Goal: Information Seeking & Learning: Learn about a topic

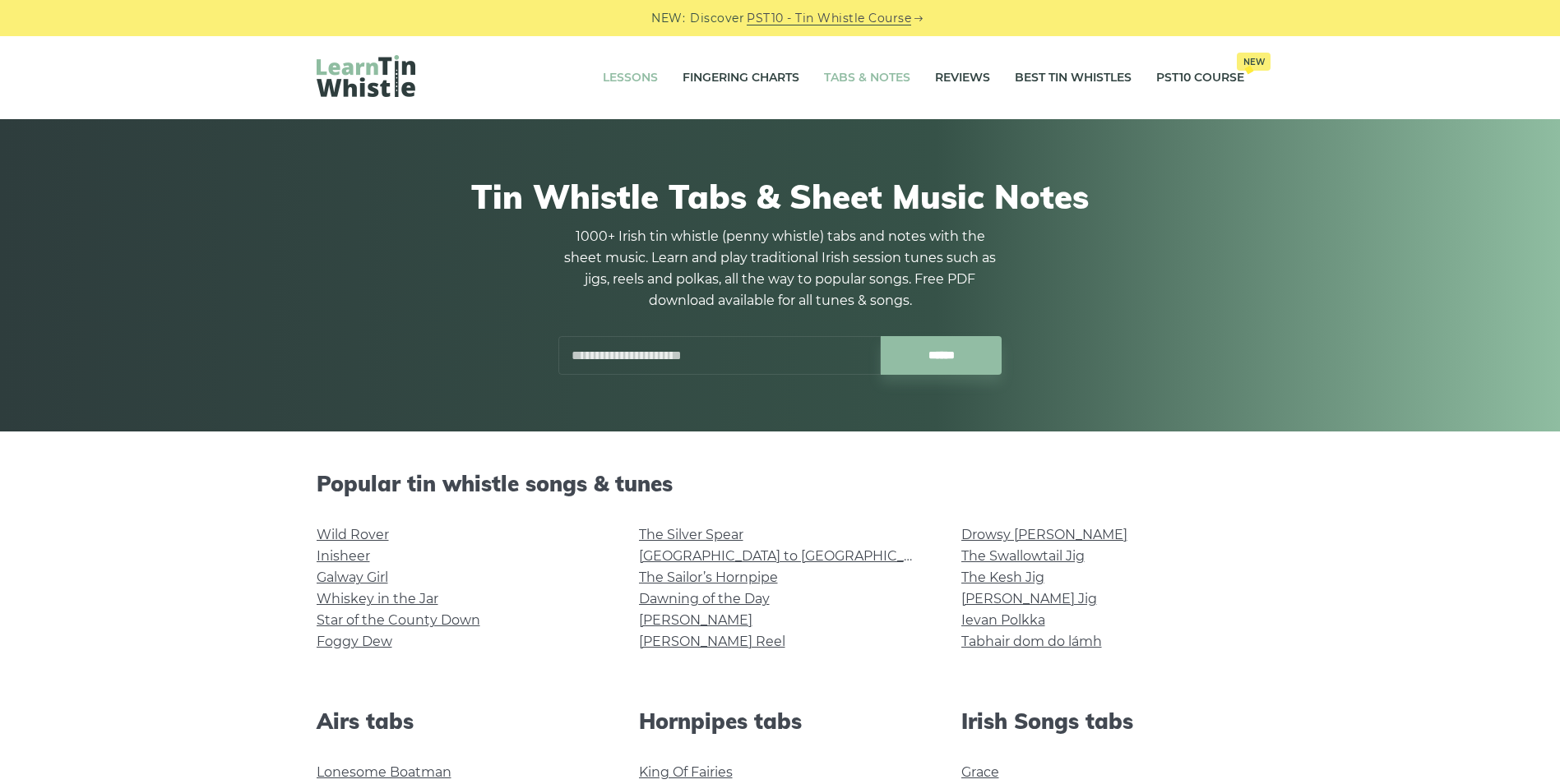
click at [629, 77] on link "Lessons" at bounding box center [630, 78] width 55 height 41
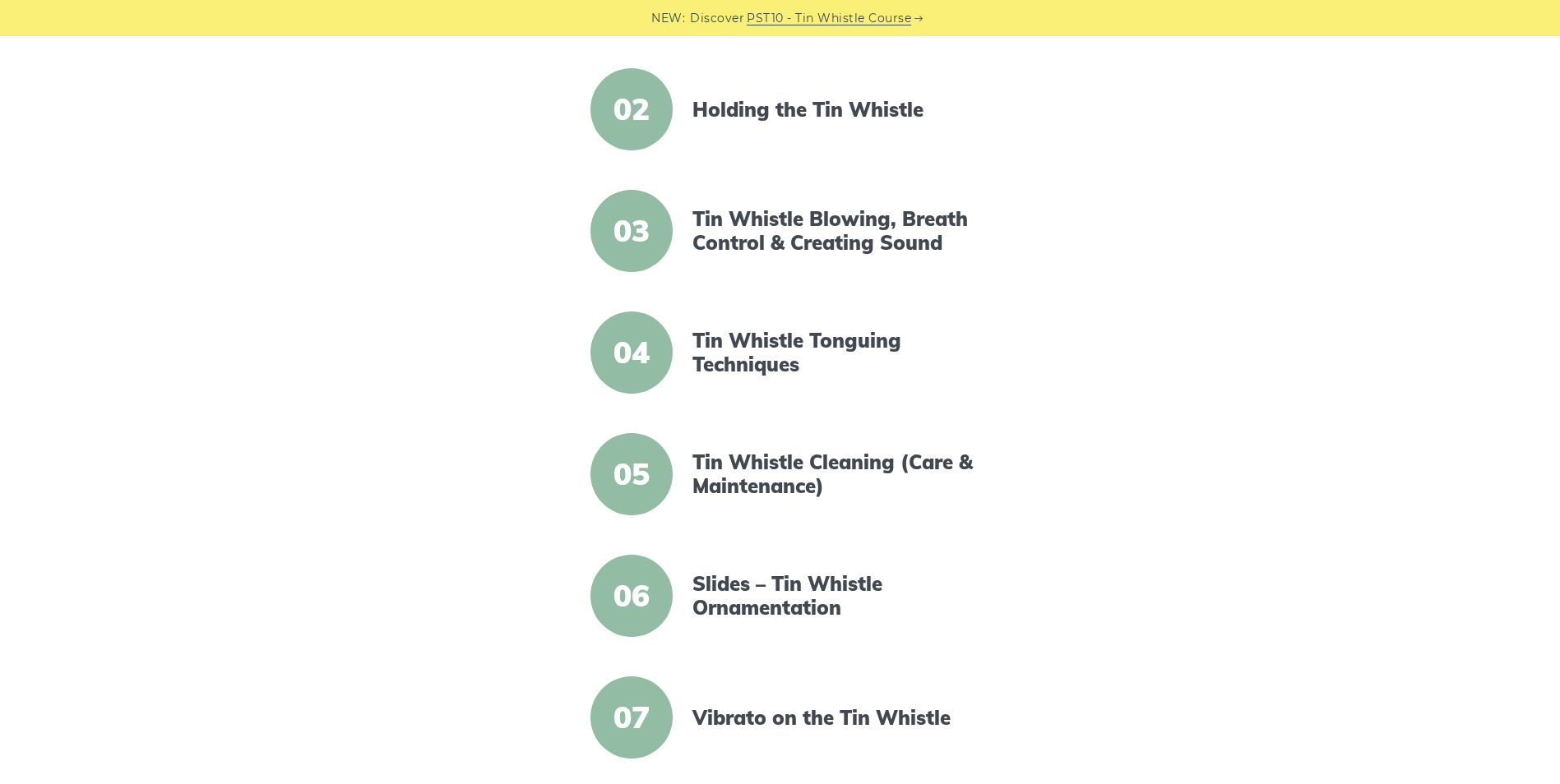
scroll to position [329, 0]
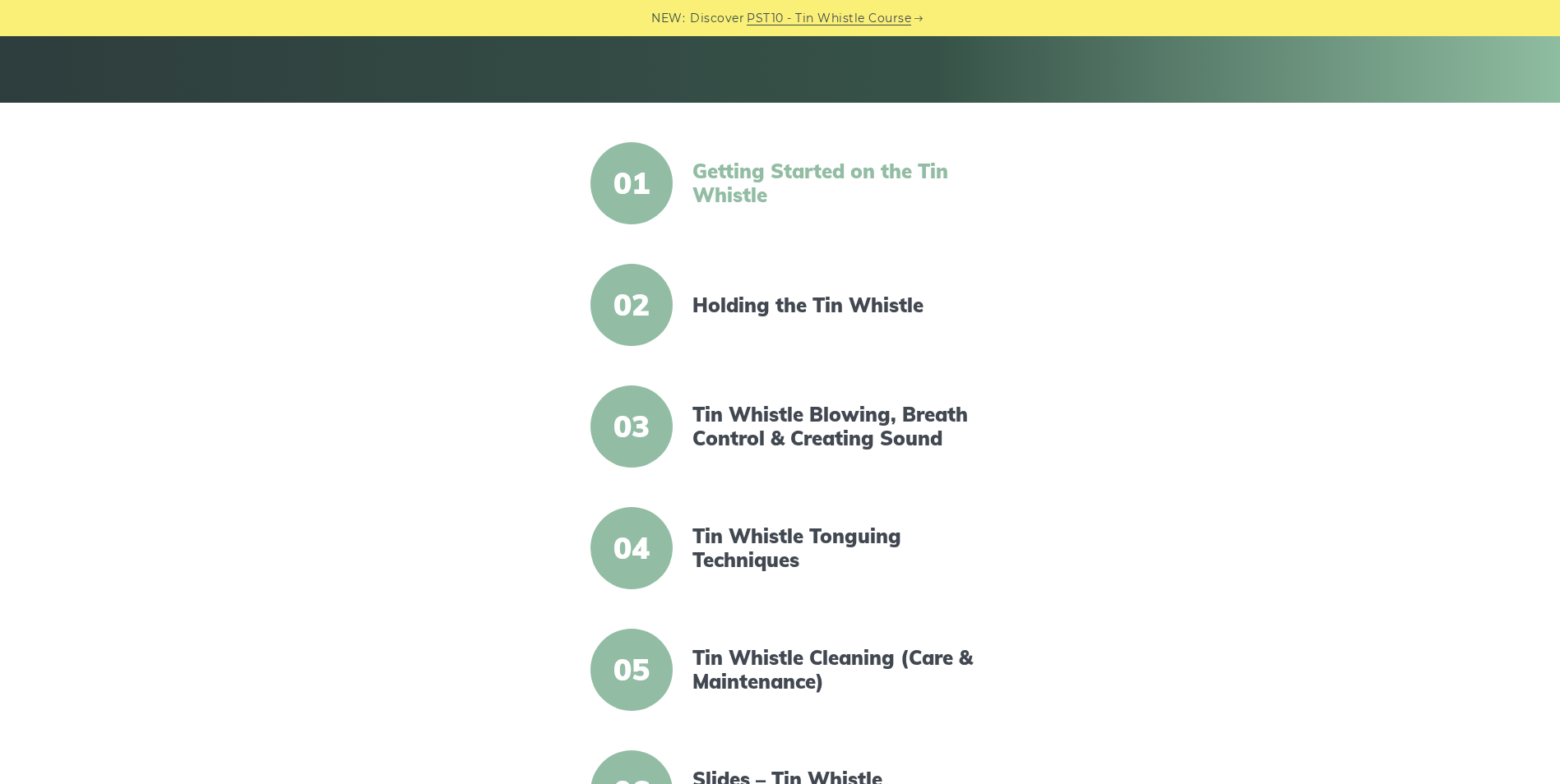
click at [732, 193] on link "Getting Started on the Tin Whistle" at bounding box center [833, 184] width 283 height 48
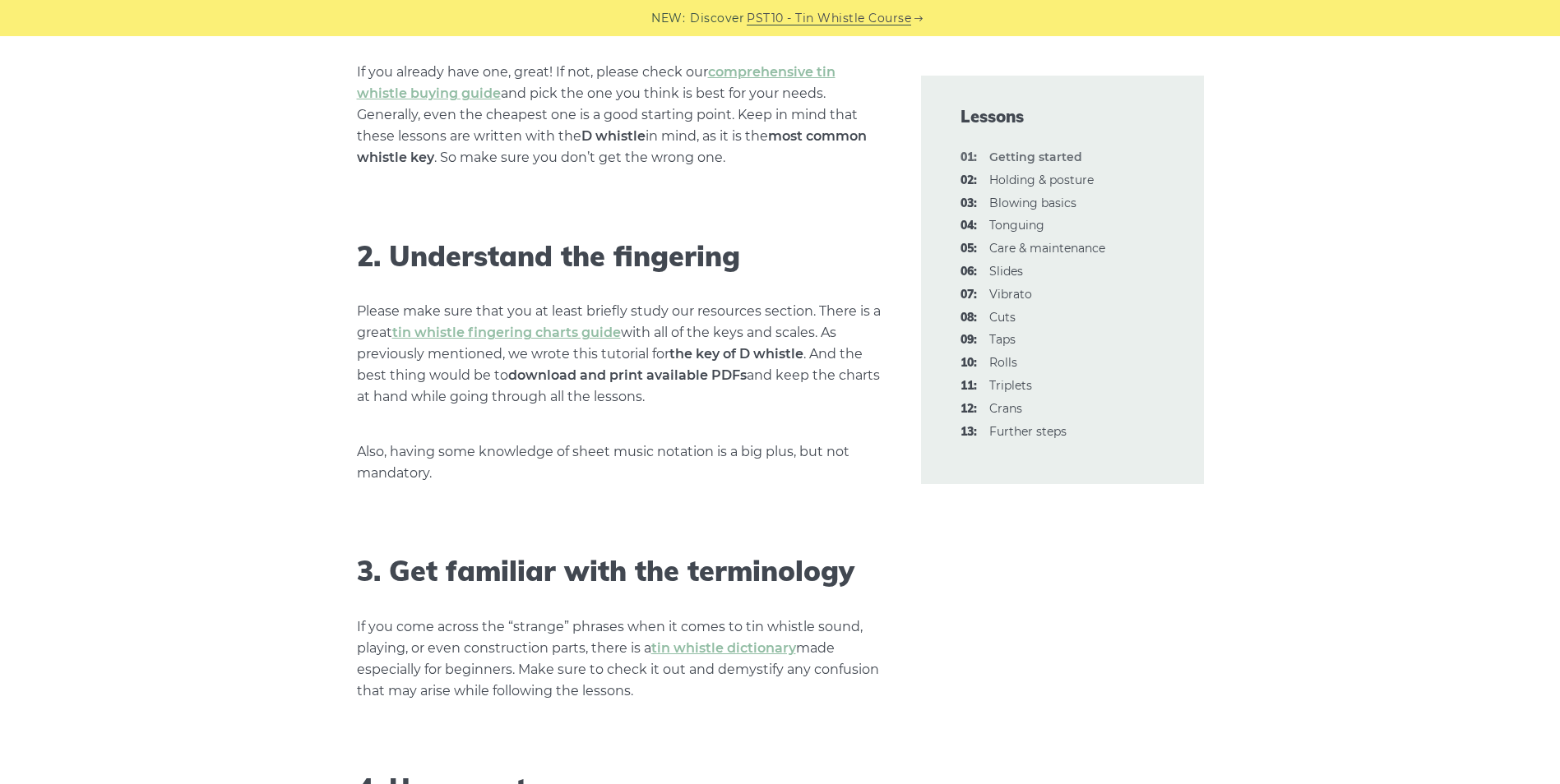
scroll to position [1150, 0]
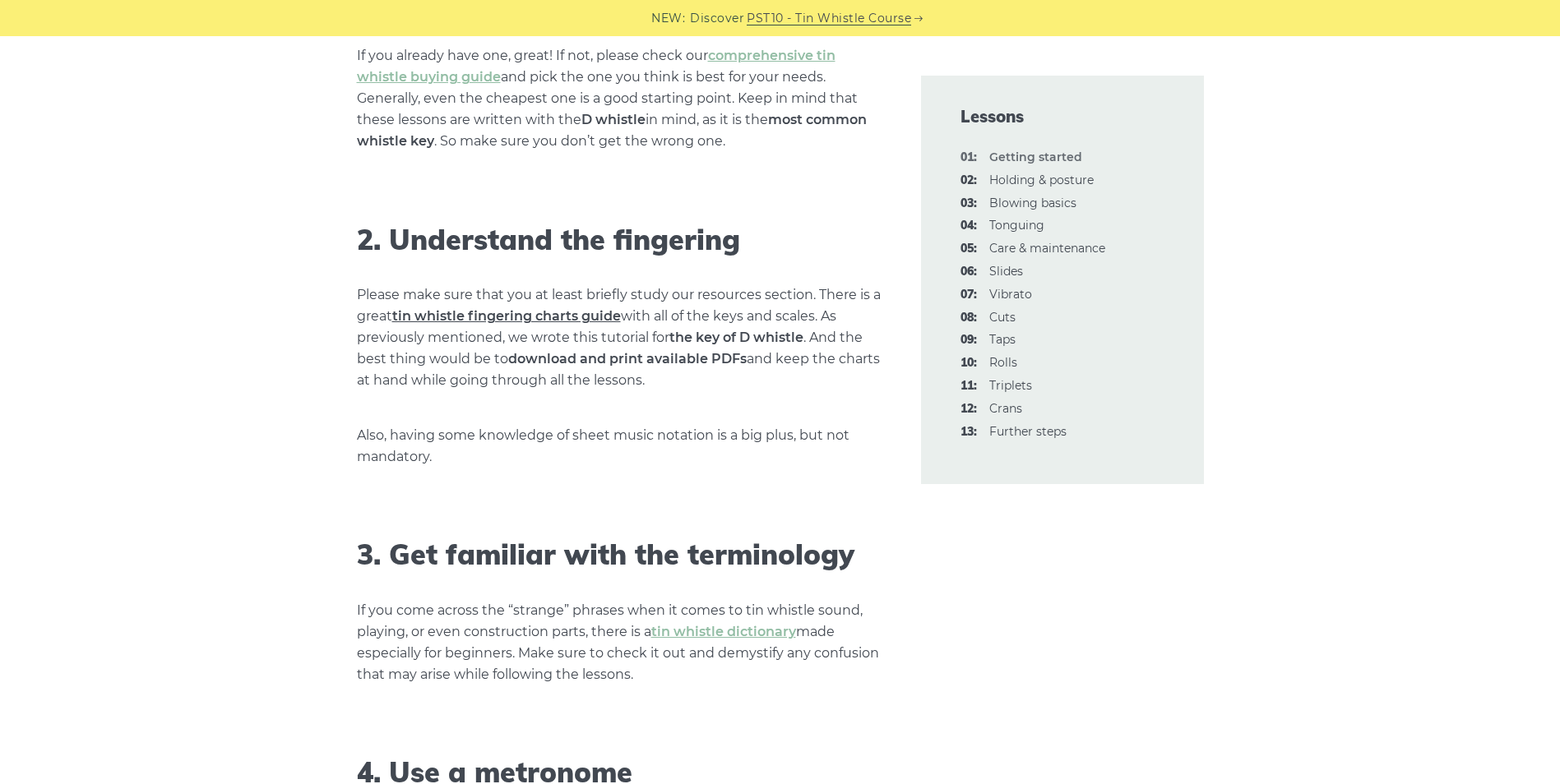
click at [491, 317] on link "tin whistle fingering charts guide" at bounding box center [507, 316] width 229 height 15
click at [1001, 205] on link "03: Blowing basics" at bounding box center [1033, 202] width 87 height 15
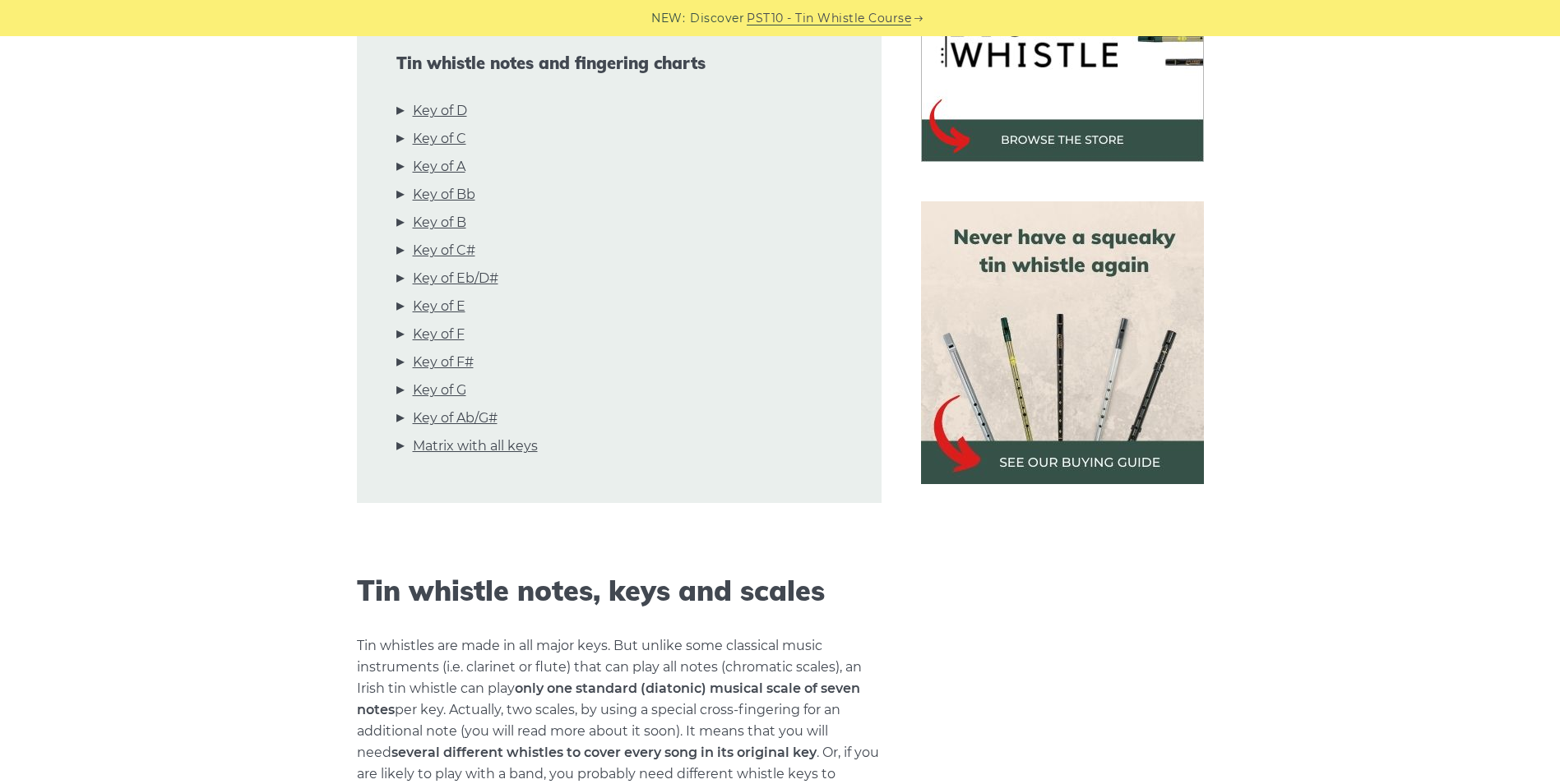
scroll to position [329, 0]
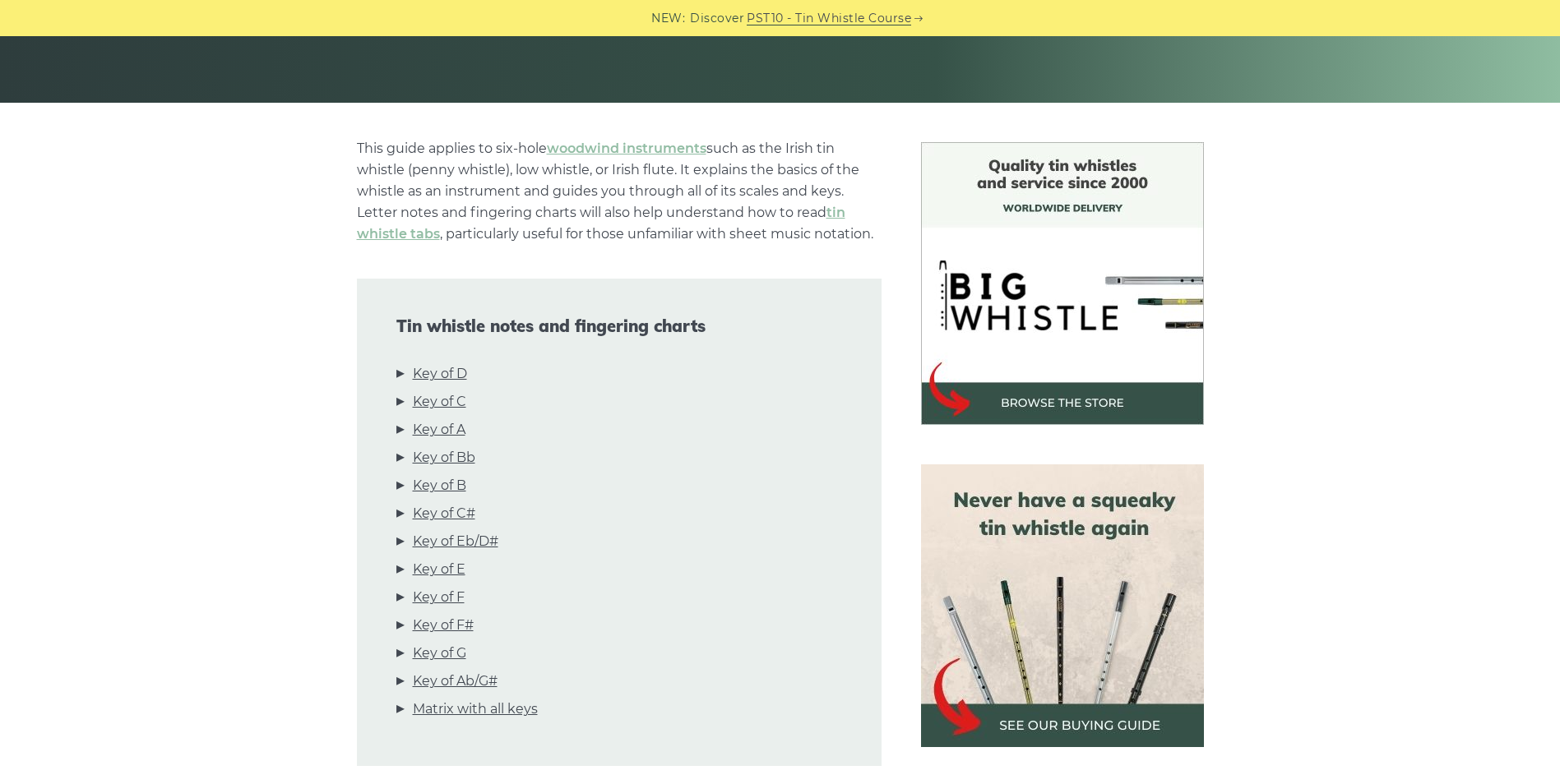
click at [399, 373] on li "Key of D" at bounding box center [619, 377] width 446 height 28
click at [432, 373] on link "Key of D" at bounding box center [440, 373] width 55 height 21
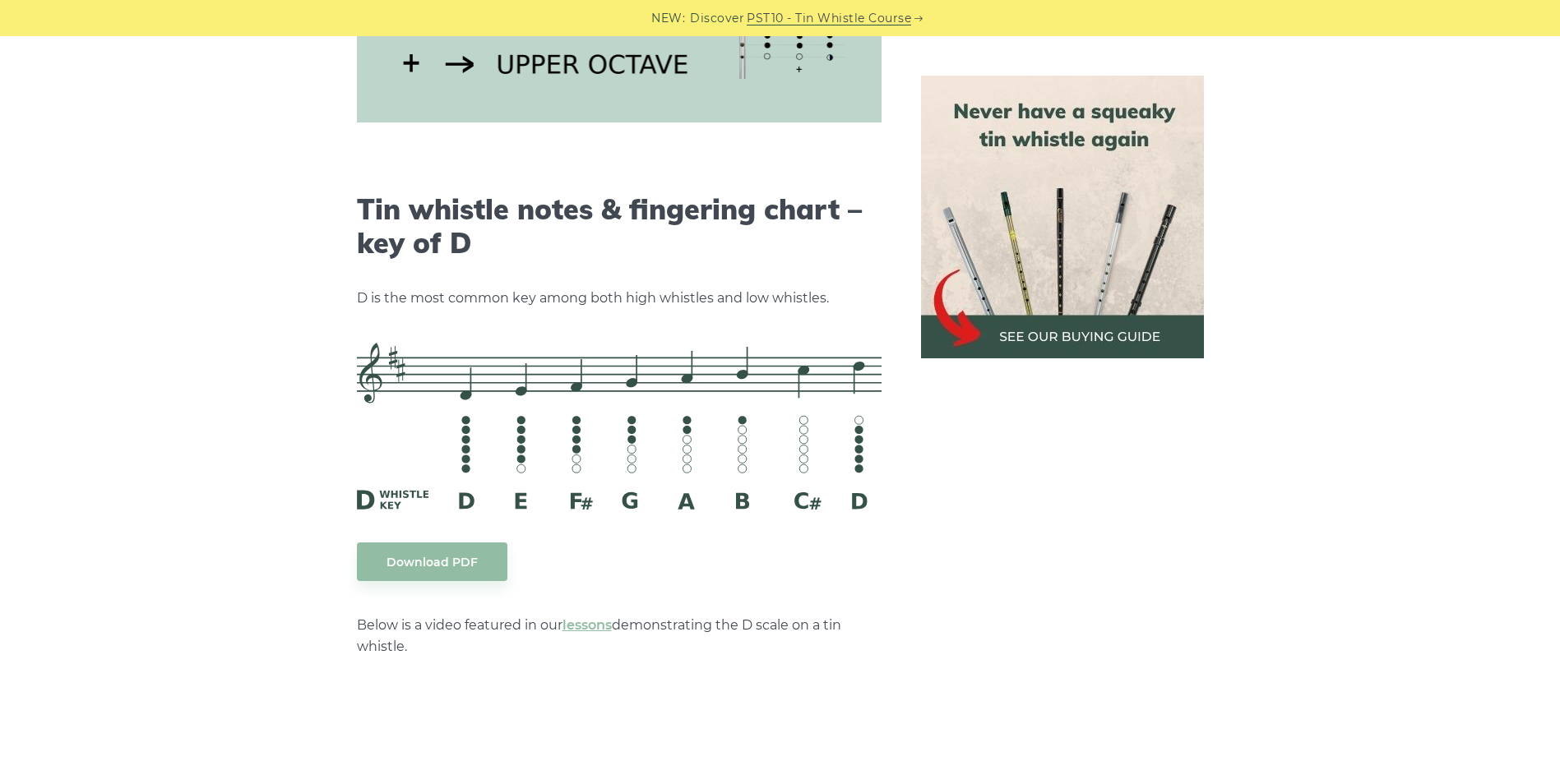
scroll to position [2396, 0]
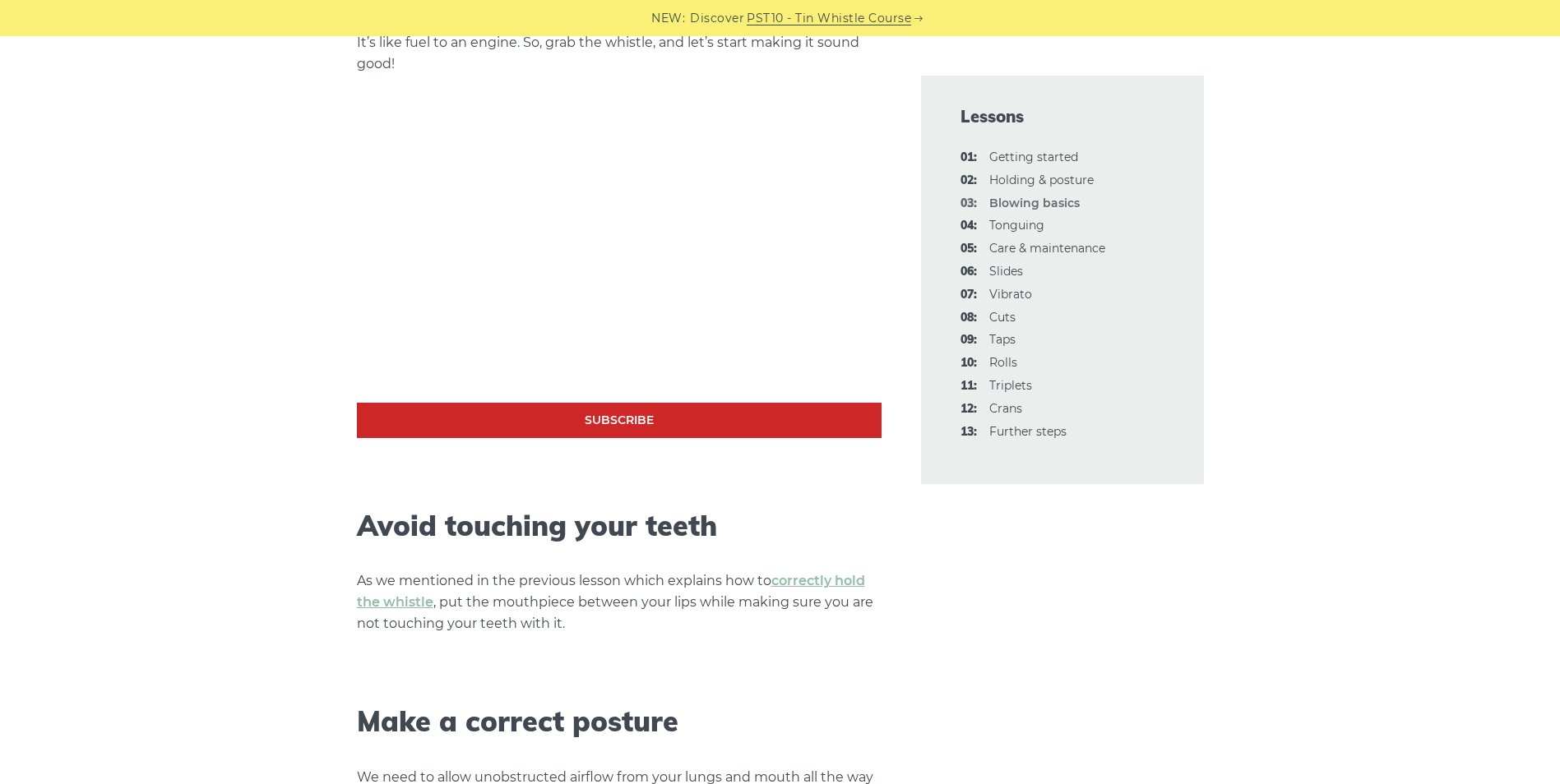
scroll to position [411, 0]
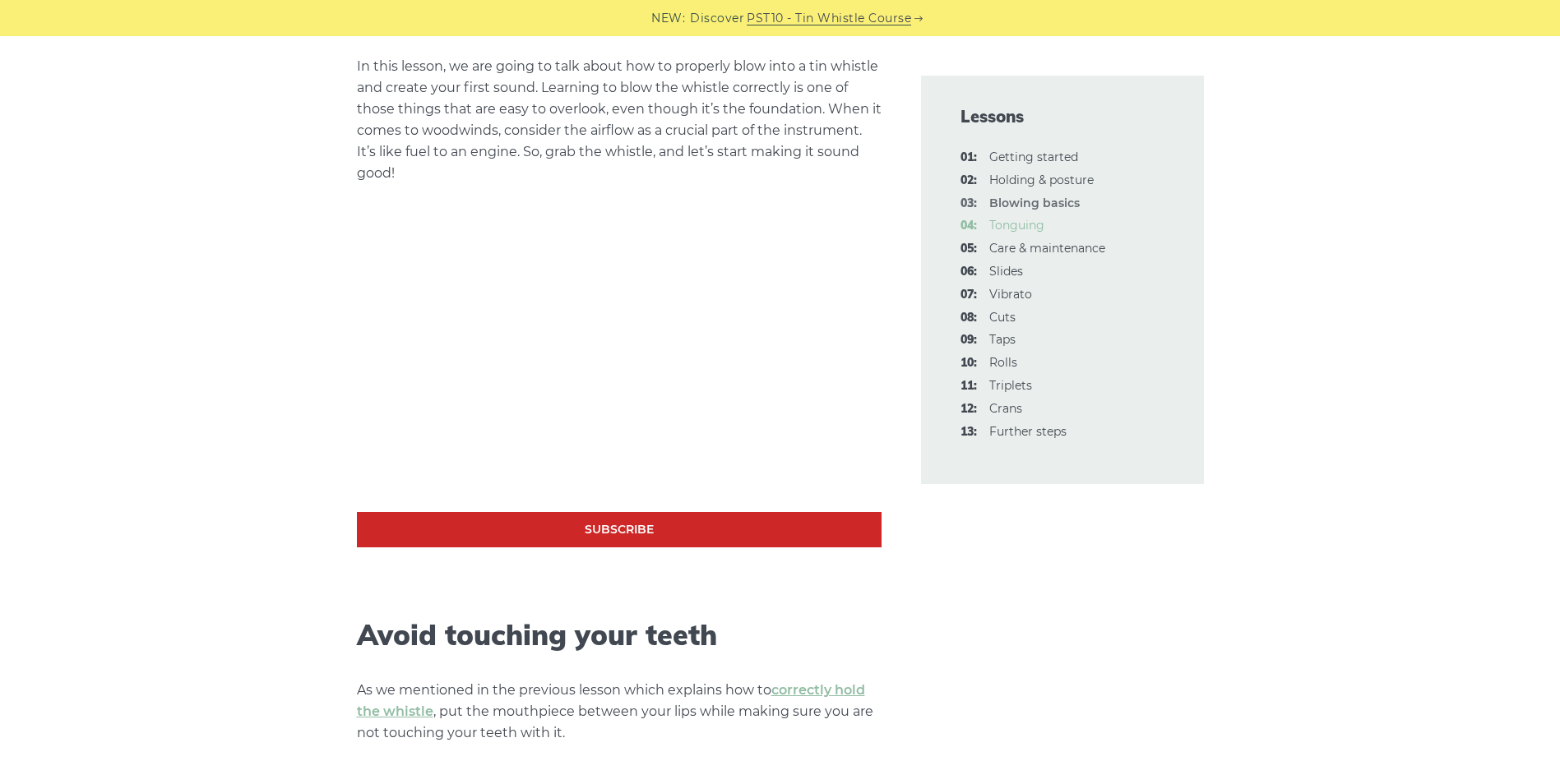
click at [996, 224] on link "04: Tonguing" at bounding box center [1017, 225] width 55 height 15
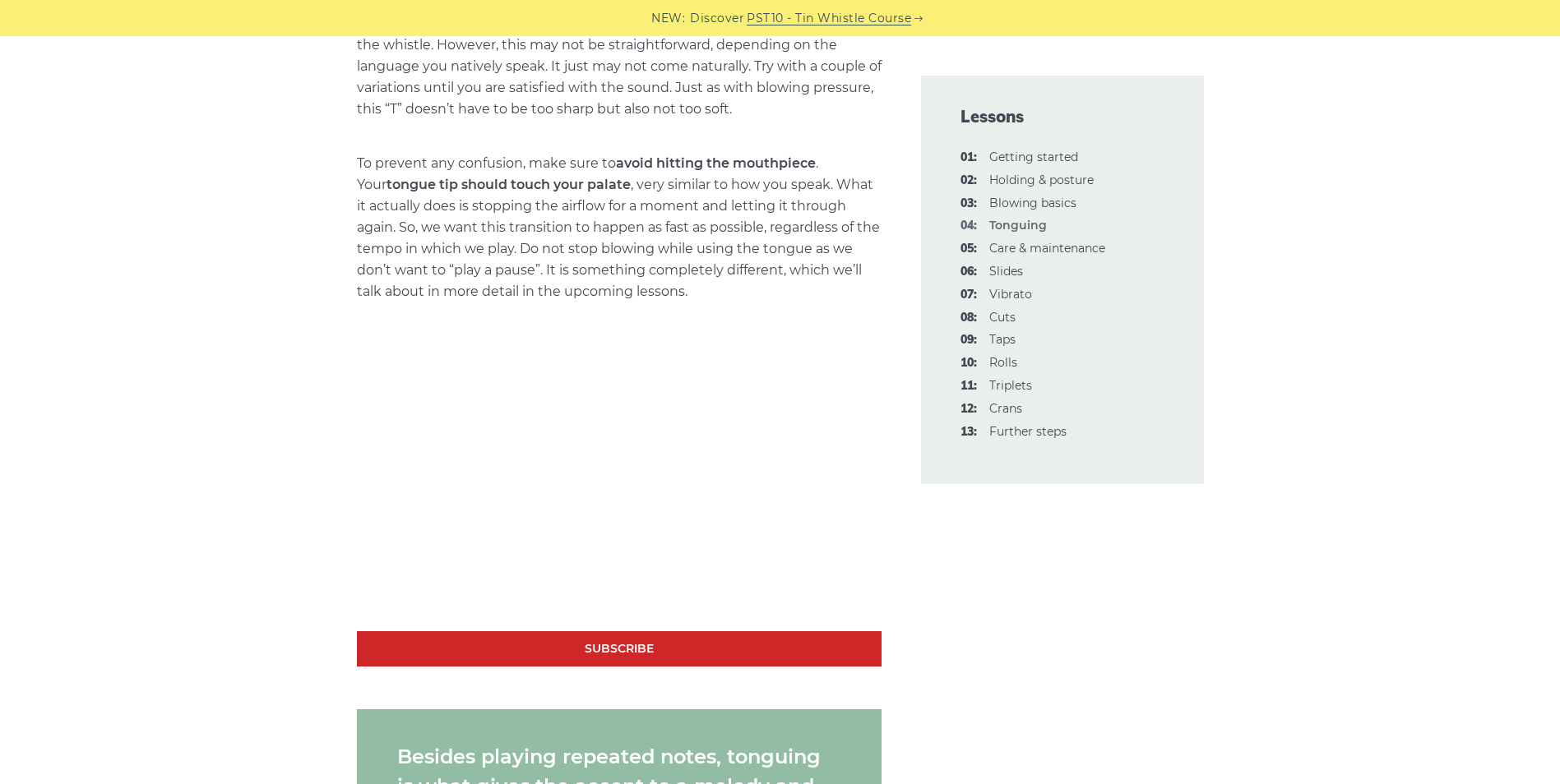
scroll to position [1068, 0]
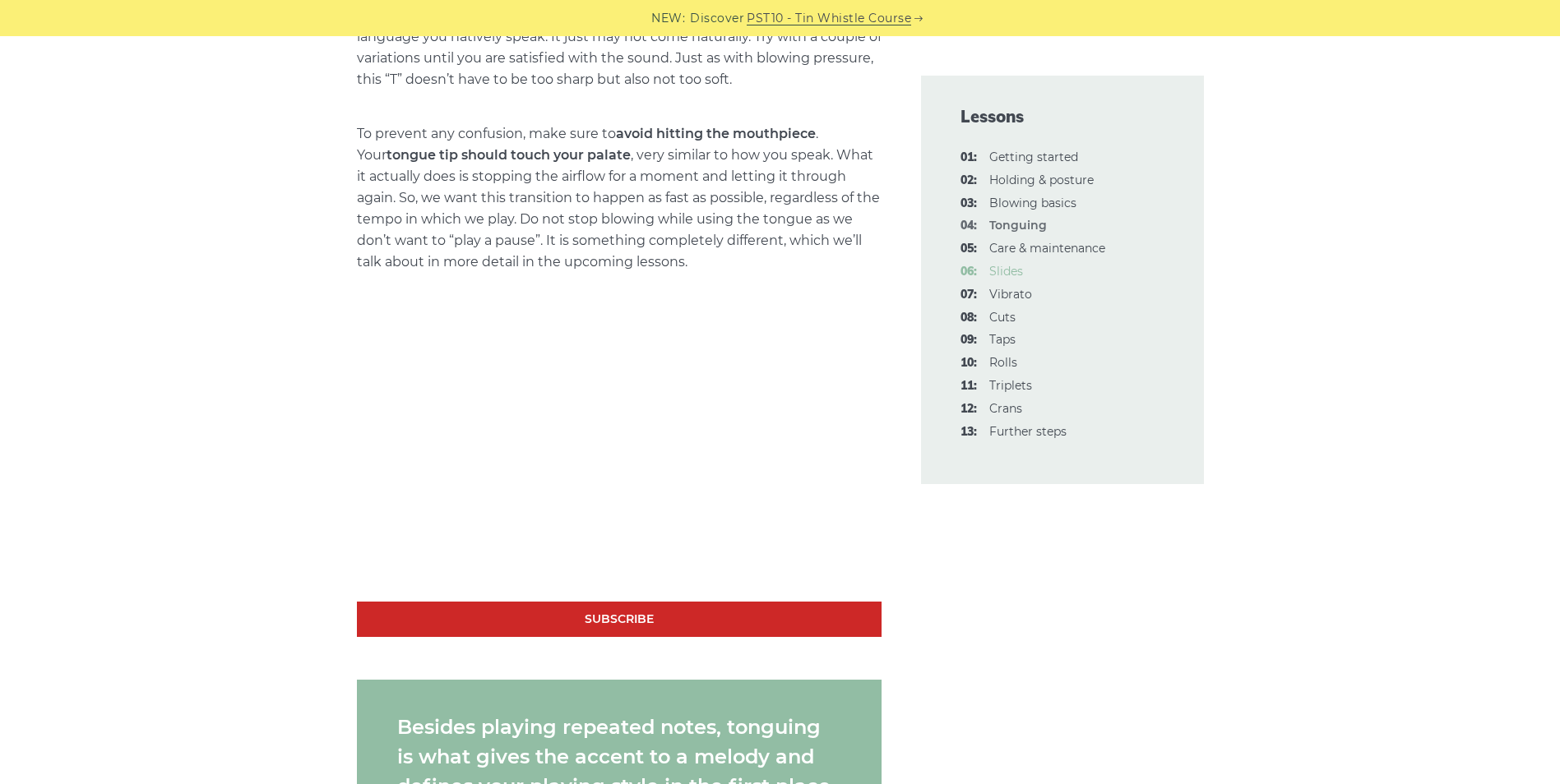
click at [998, 271] on link "06: Slides" at bounding box center [1006, 271] width 33 height 15
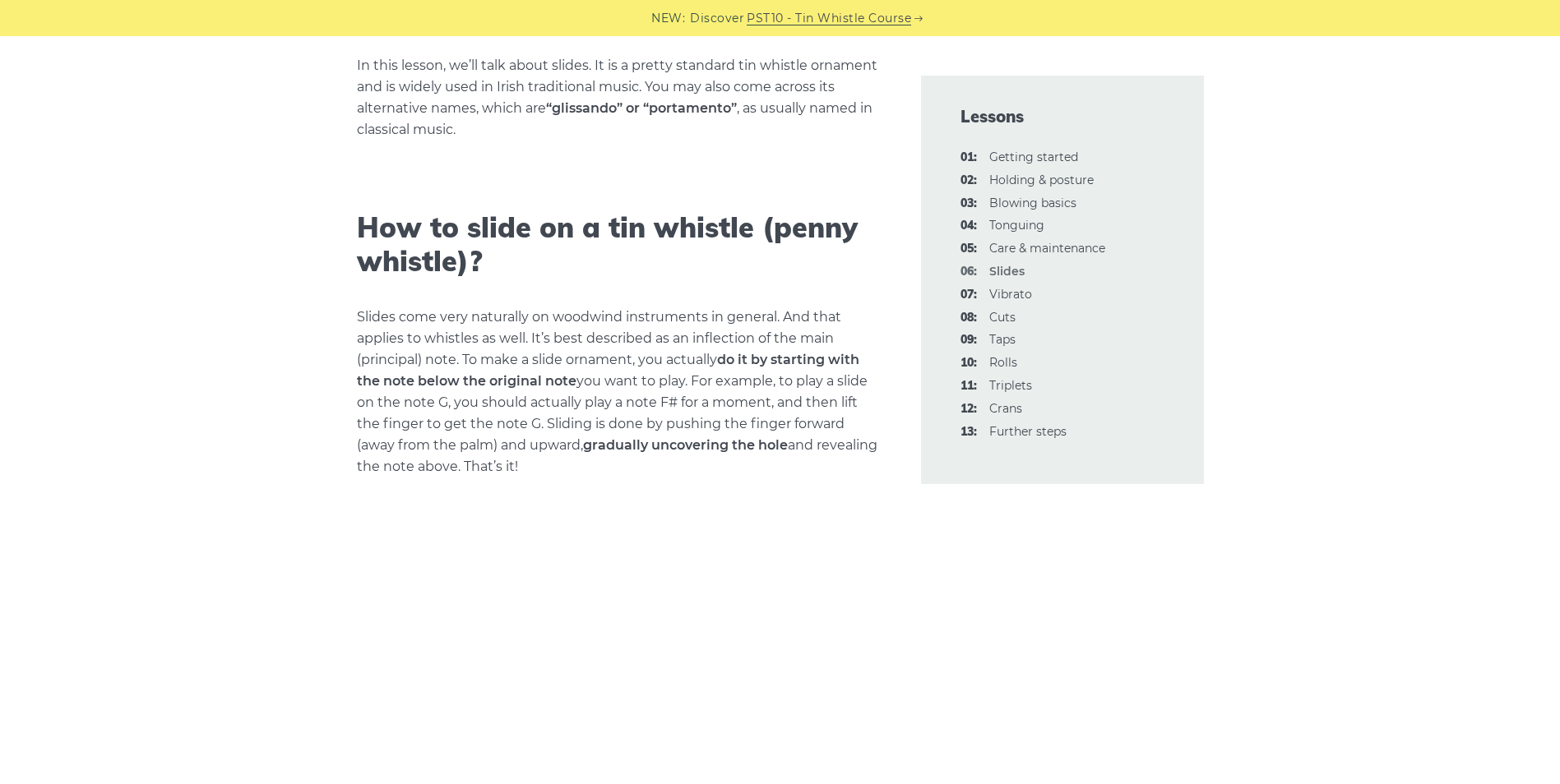
scroll to position [411, 0]
click at [1001, 337] on link "09: Taps" at bounding box center [1002, 339] width 26 height 15
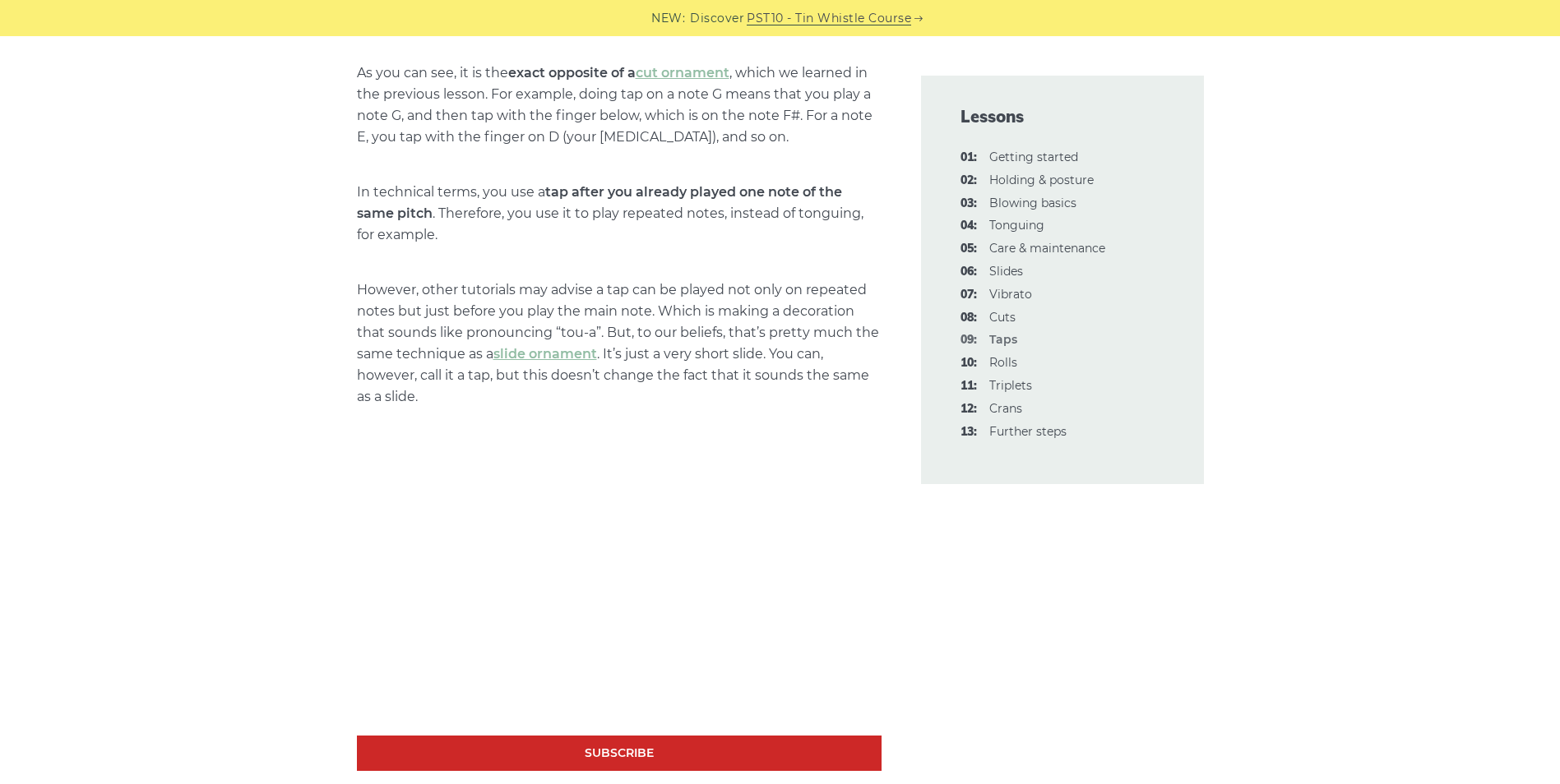
scroll to position [1068, 0]
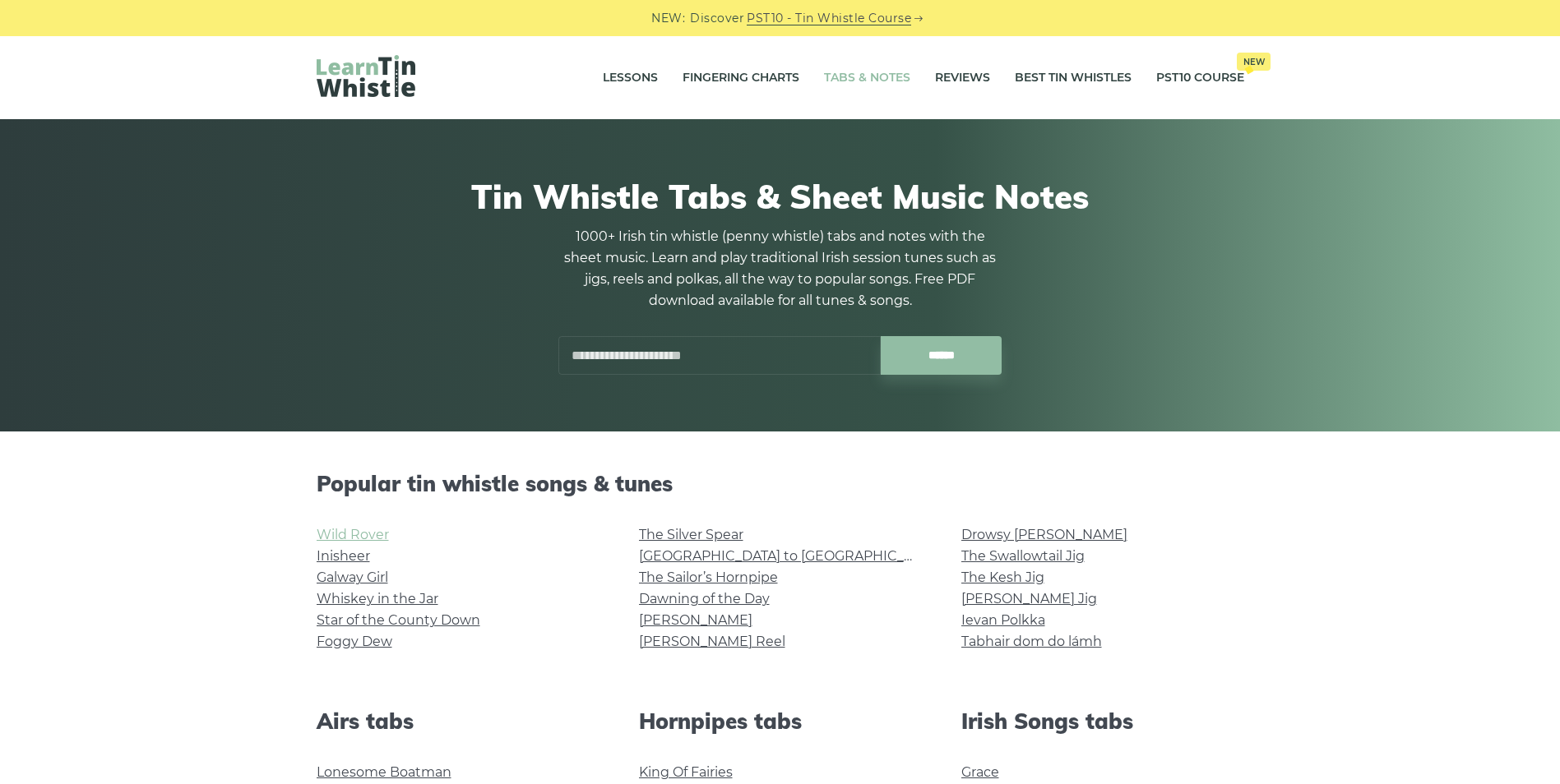
click at [355, 537] on link "Wild Rover" at bounding box center [352, 535] width 73 height 15
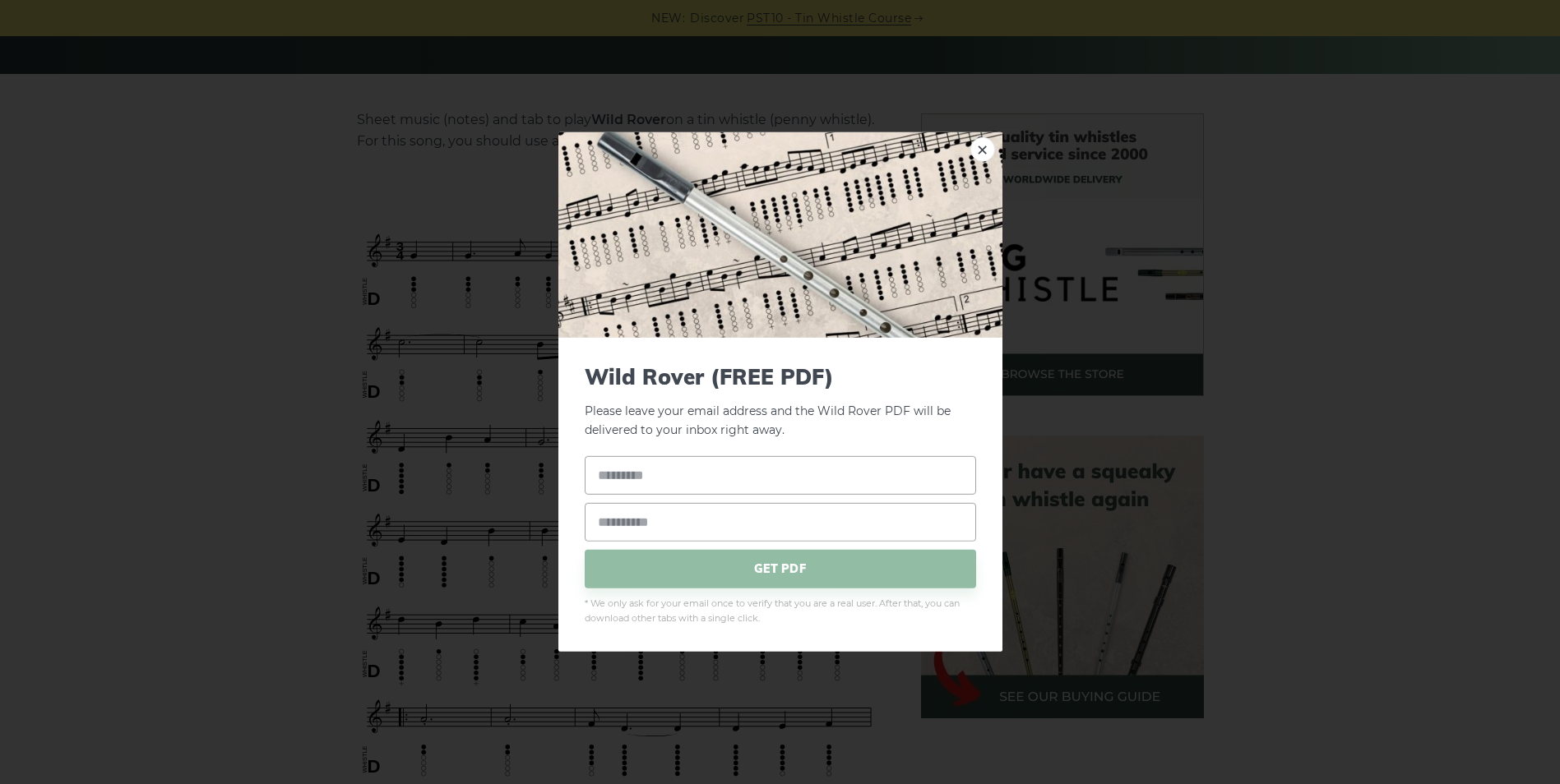
scroll to position [329, 0]
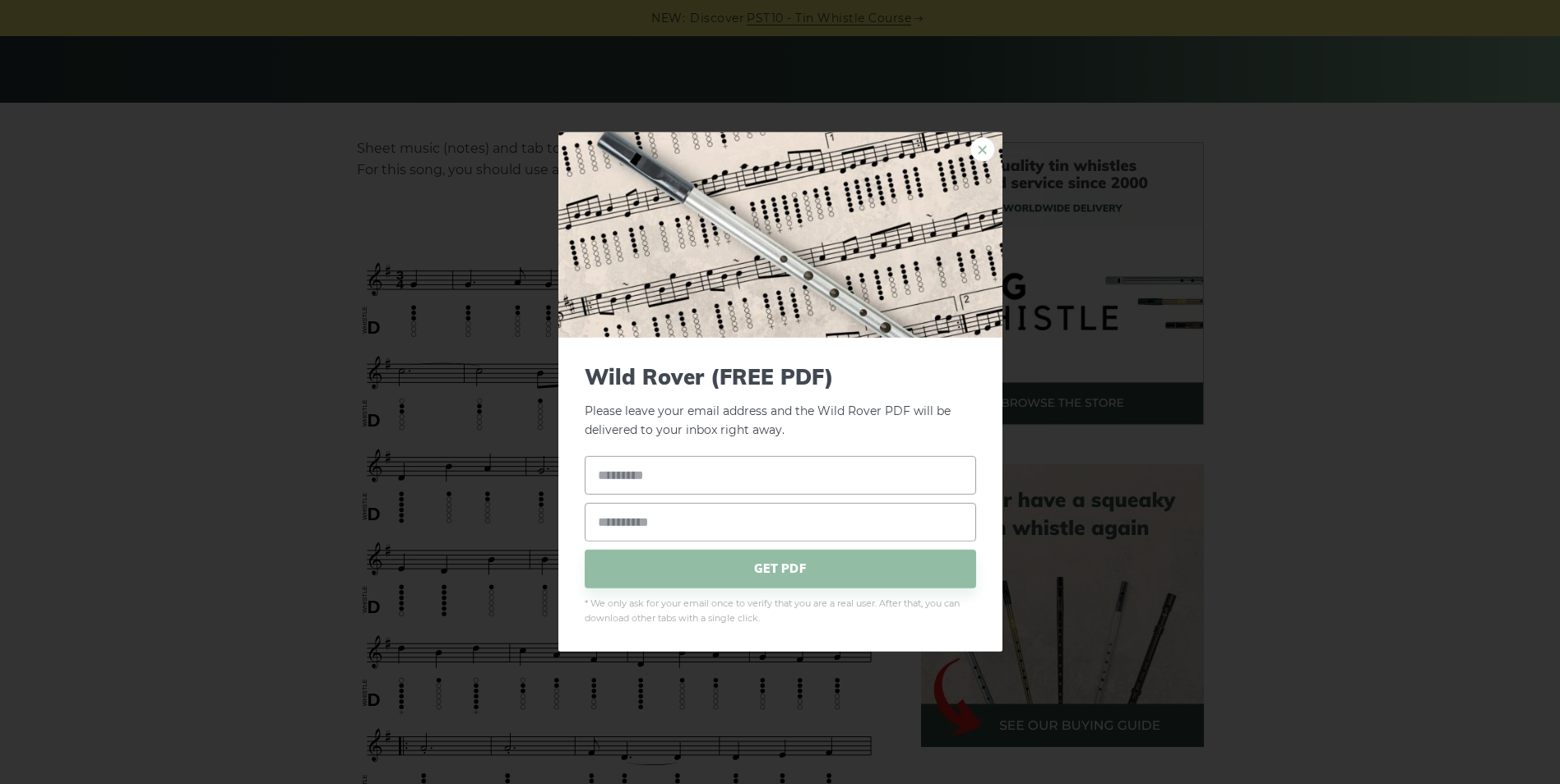
click at [982, 151] on link "×" at bounding box center [982, 149] width 25 height 25
